Goal: Navigation & Orientation: Find specific page/section

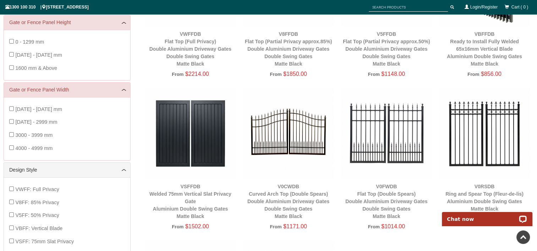
scroll to position [16, 0]
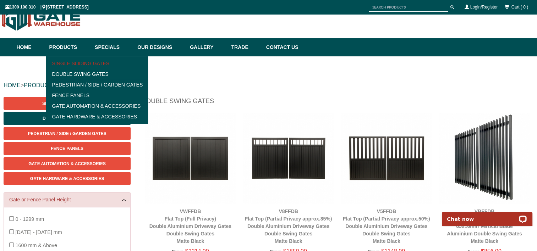
click at [78, 62] on link "Single Sliding Gates" at bounding box center [97, 63] width 98 height 11
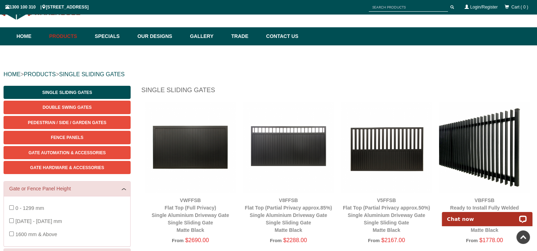
scroll to position [18, 0]
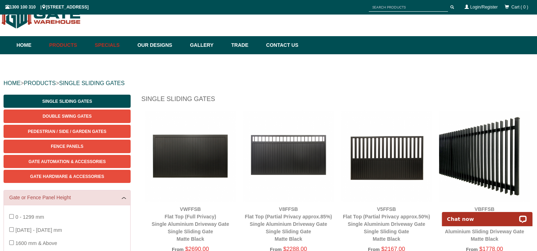
click at [118, 41] on link "Specials" at bounding box center [112, 45] width 43 height 18
